Goal: Obtain resource: Obtain resource

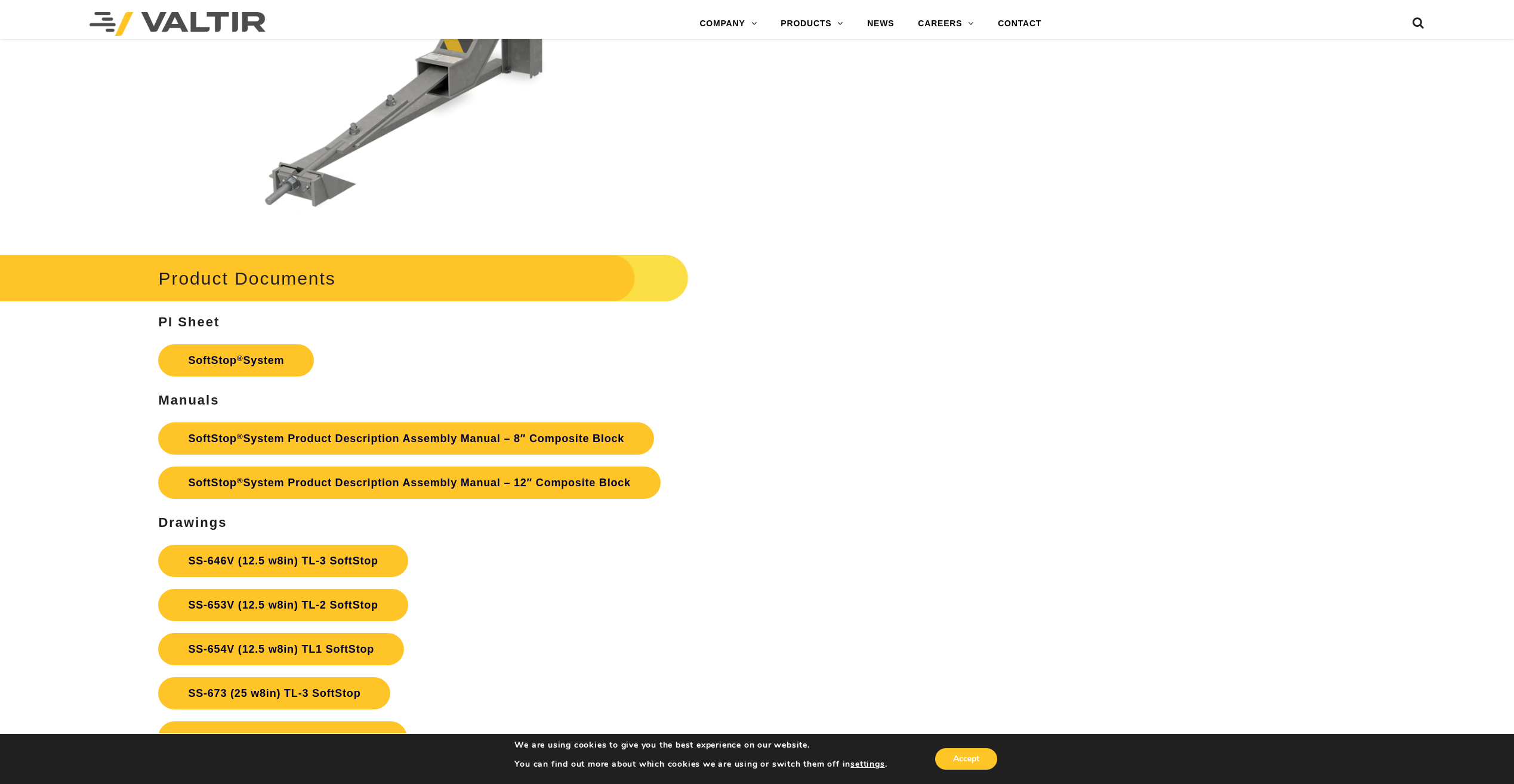
scroll to position [5131, 0]
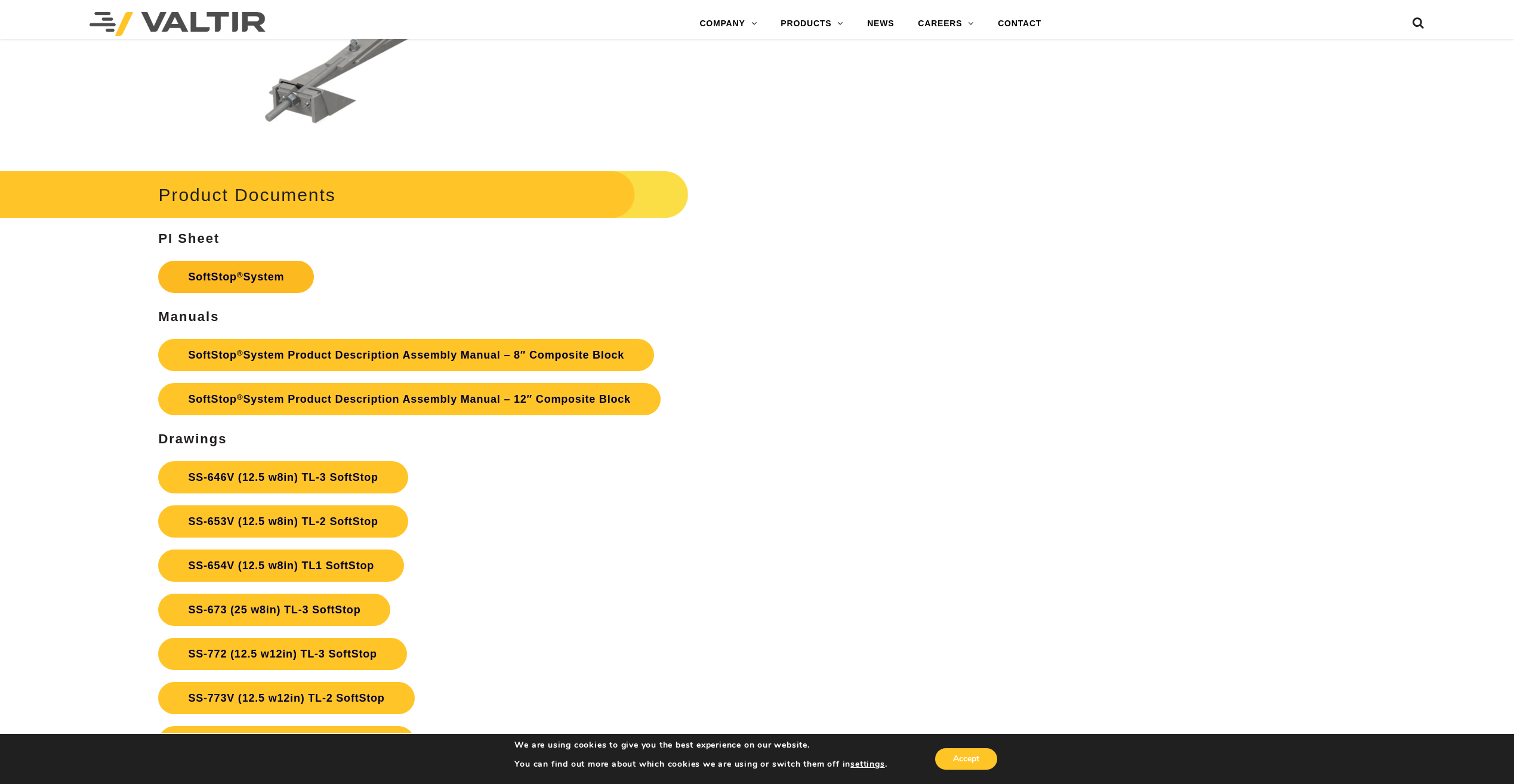
click at [304, 281] on link "SoftStop ® System" at bounding box center [235, 276] width 155 height 33
click at [367, 405] on link "SoftStop ® System Product Description Assembly Manual – 12″ Composite Block" at bounding box center [408, 399] width 502 height 33
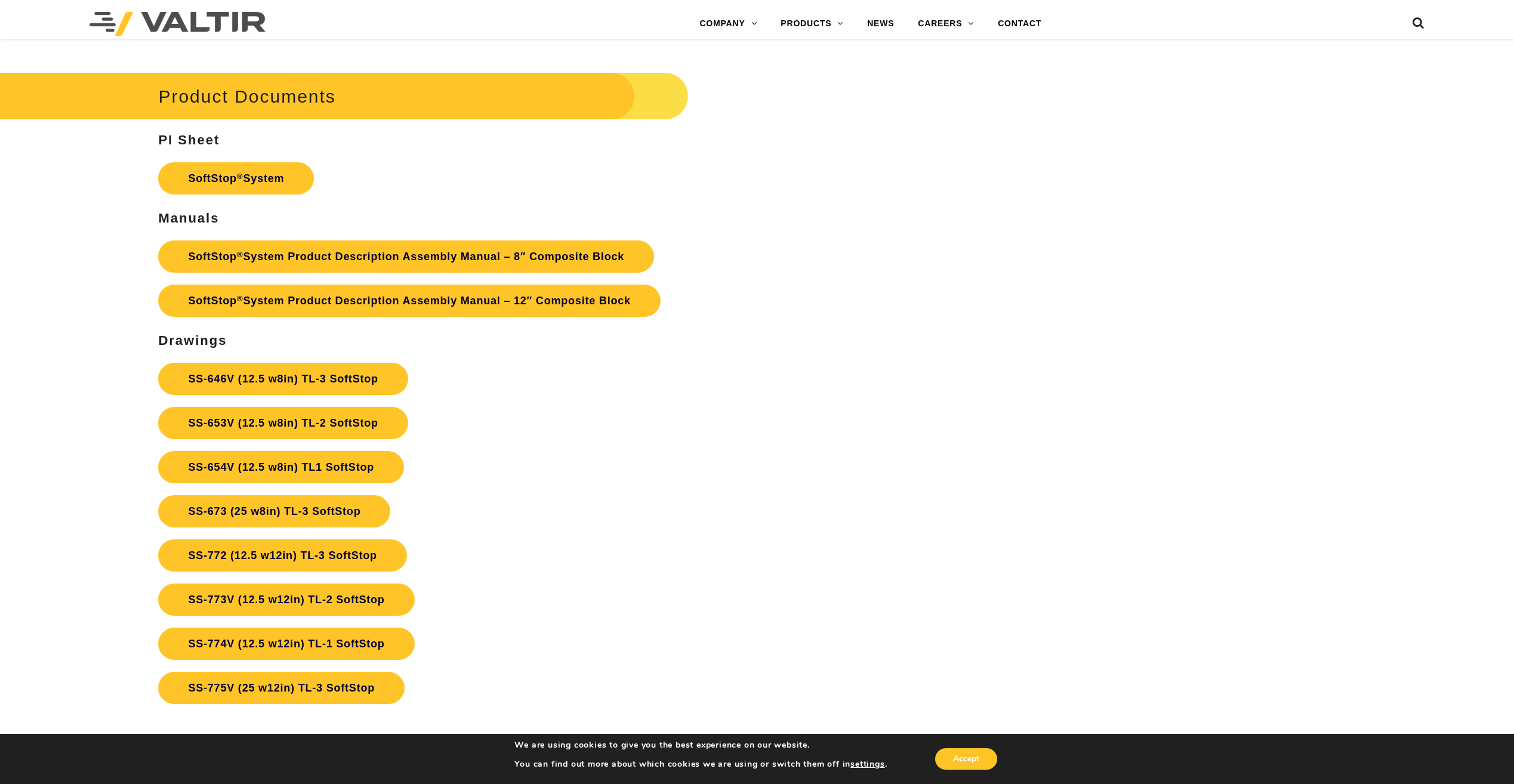
scroll to position [5250, 0]
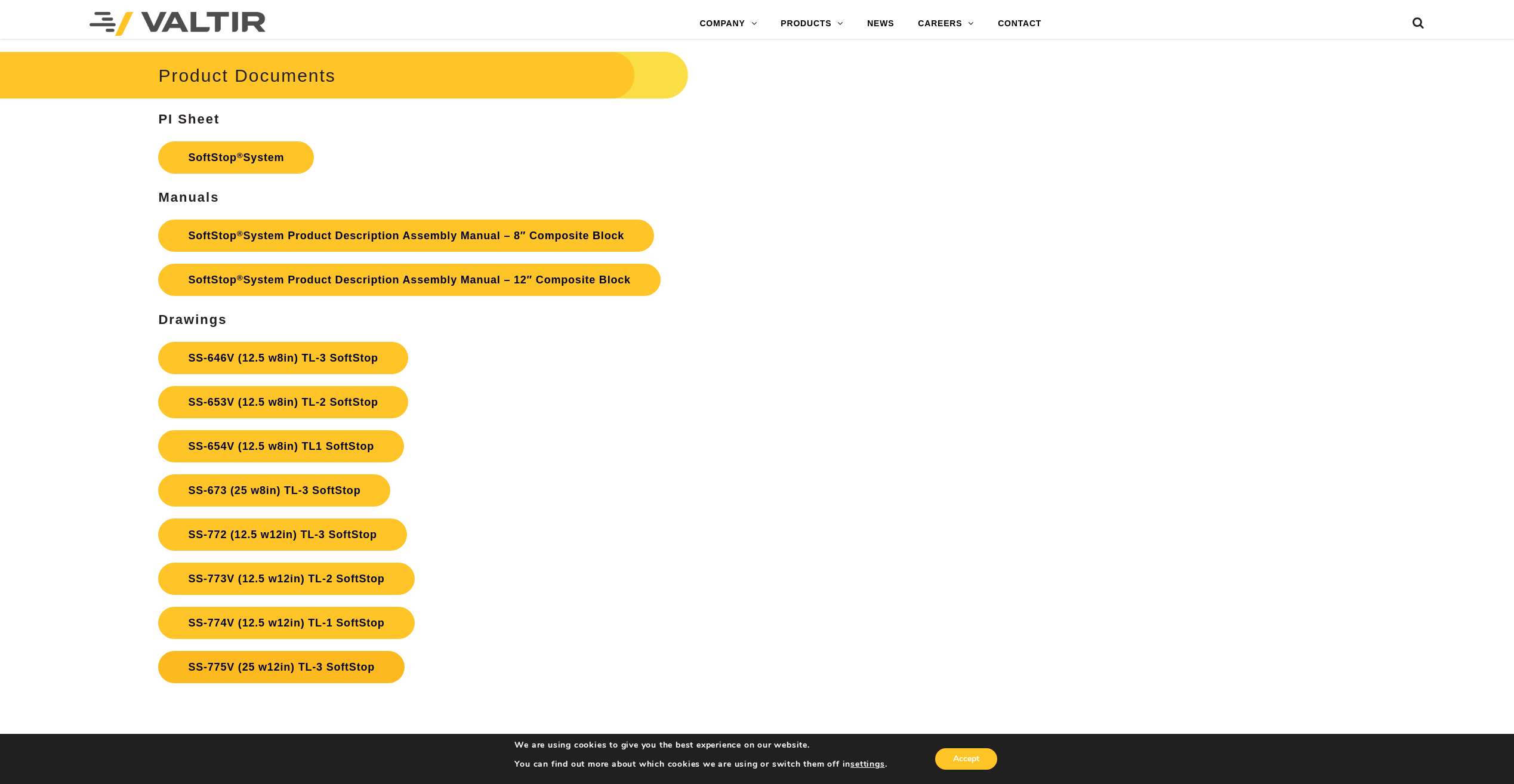
click at [246, 659] on link "SS-775V (25 w12in) TL-3 SoftStop" at bounding box center [281, 667] width 246 height 33
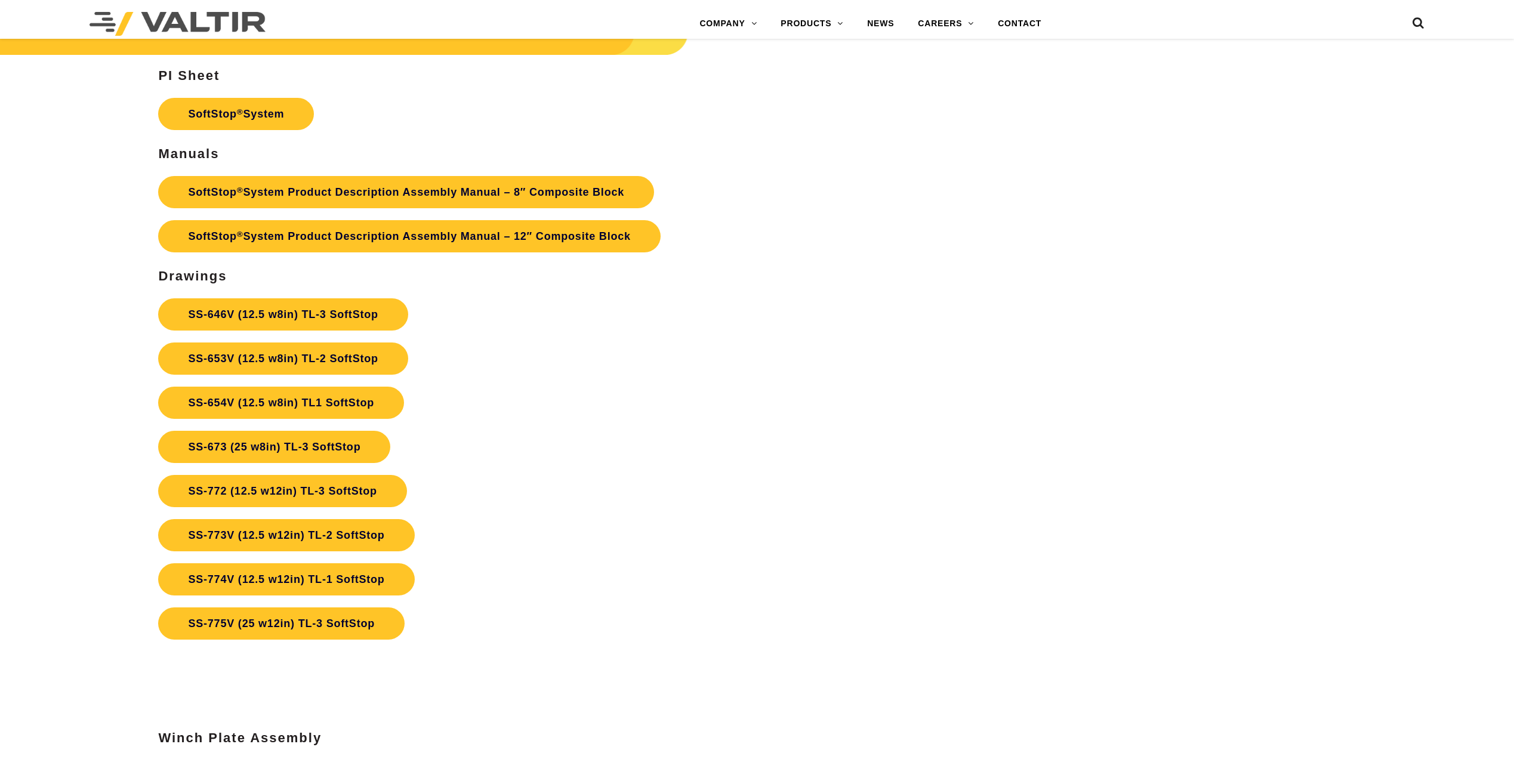
scroll to position [5250, 0]
